Goal: Task Accomplishment & Management: Manage account settings

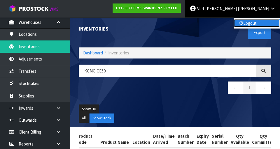
click at [263, 25] on link "Logout" at bounding box center [257, 23] width 46 height 8
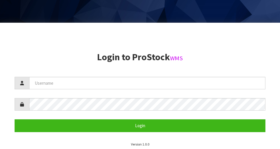
scroll to position [149, 0]
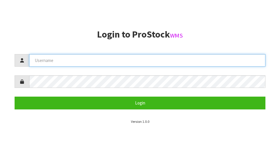
click at [48, 62] on input "text" at bounding box center [147, 60] width 236 height 13
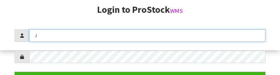
scroll to position [75, 0]
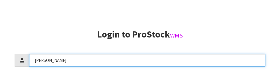
type input "James"
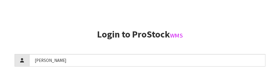
click at [253, 37] on h2 "Login to ProStock WMS" at bounding box center [140, 34] width 251 height 10
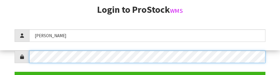
scroll to position [85, 0]
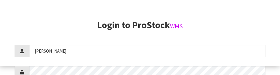
click at [247, 25] on h2 "Login to ProStock WMS" at bounding box center [140, 25] width 251 height 10
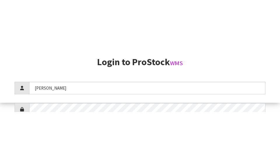
scroll to position [149, 0]
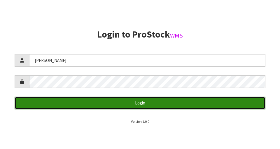
click at [53, 103] on button "Login" at bounding box center [140, 103] width 251 height 13
